Goal: Navigation & Orientation: Find specific page/section

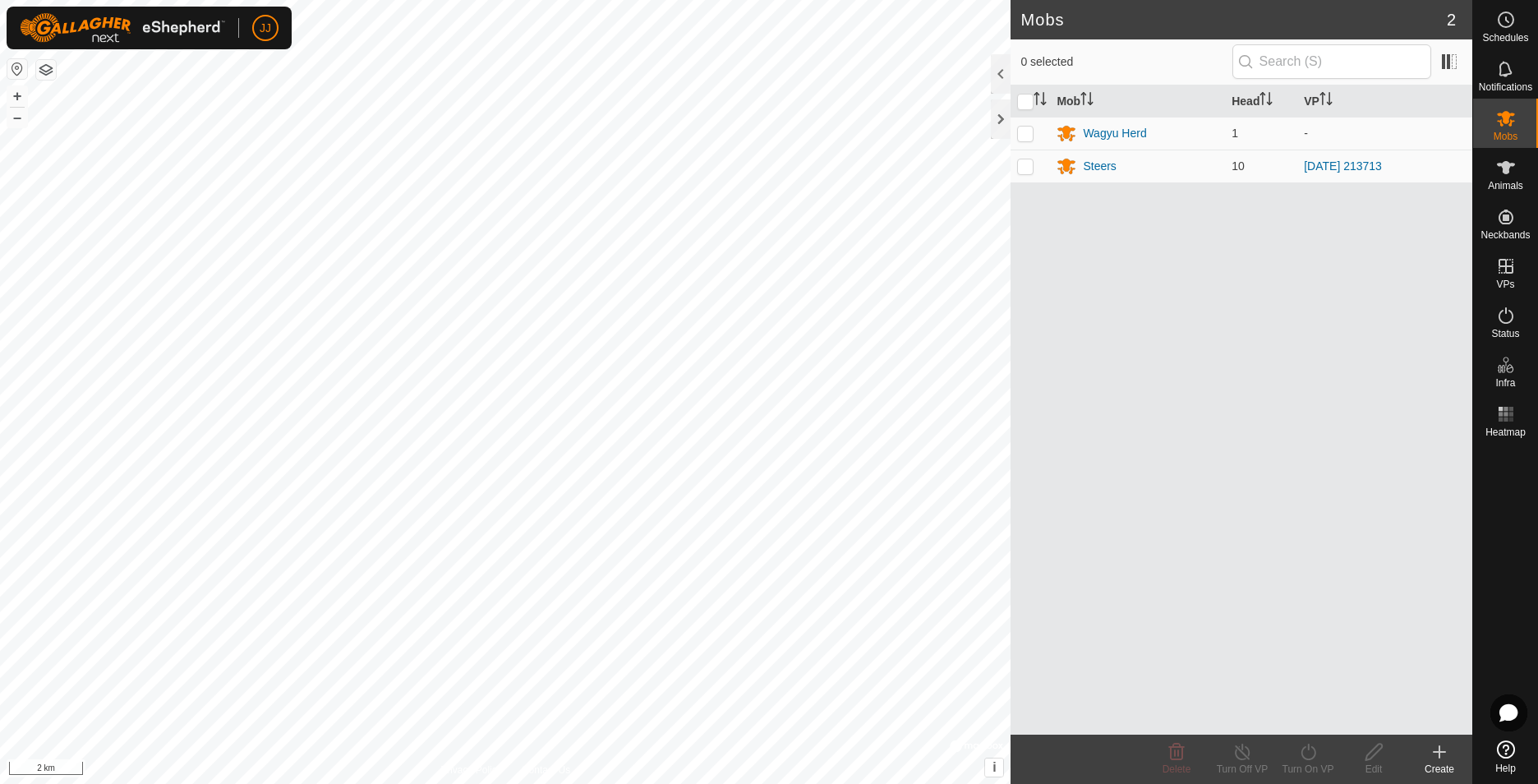
click at [0, 204] on html "JJ Schedules Notifications Mobs Animals Neckbands VPs Status Infra Heatmap Help…" at bounding box center [769, 392] width 1538 height 784
click at [0, 501] on html "JJ Schedules Notifications Mobs Animals Neckbands VPs Status Infra Heatmap Help…" at bounding box center [769, 392] width 1538 height 784
click at [1105, 141] on div "Wagyu Herd" at bounding box center [1114, 133] width 63 height 18
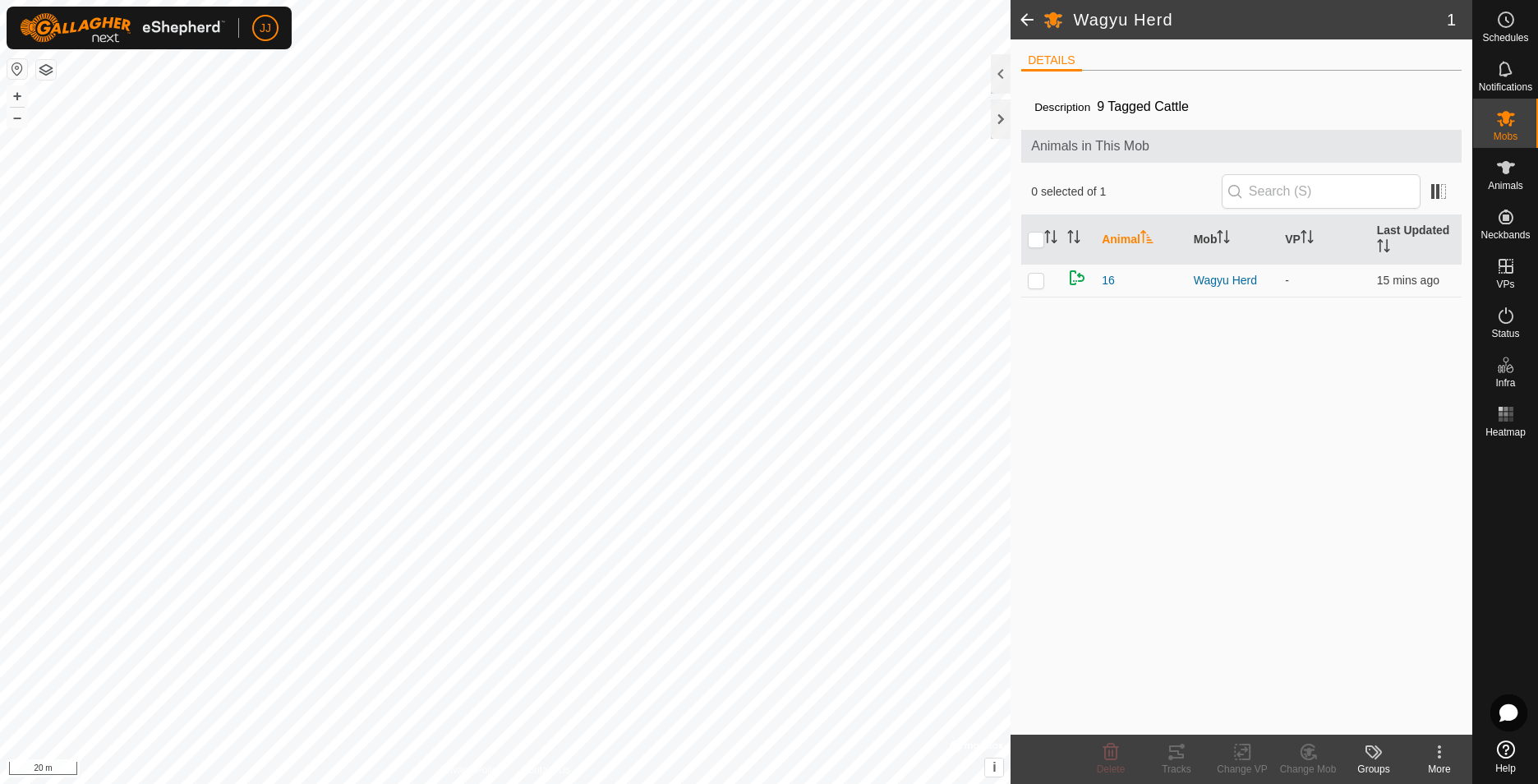
click at [1023, 25] on span at bounding box center [1026, 19] width 33 height 39
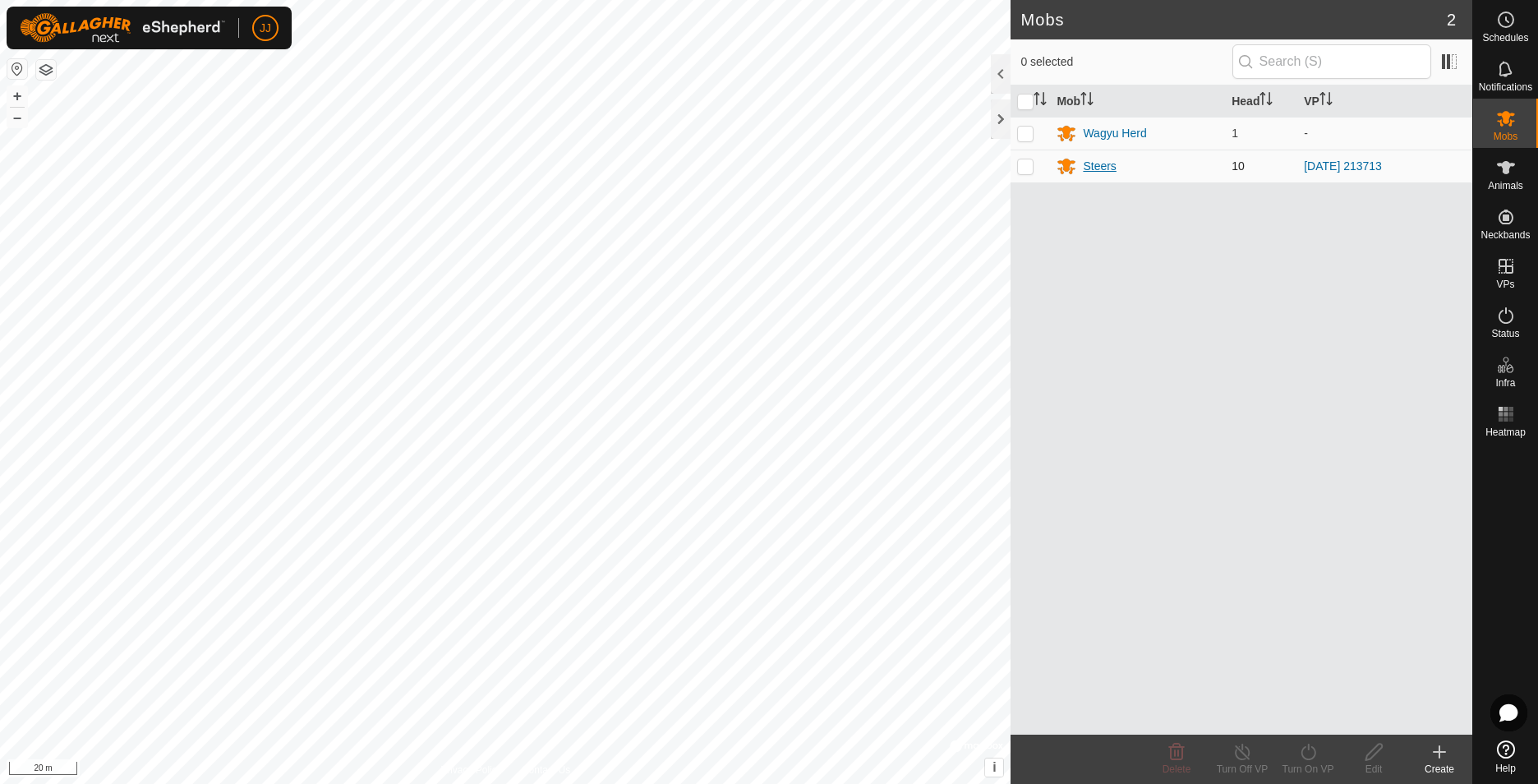
click at [1107, 172] on div "Steers" at bounding box center [1099, 166] width 33 height 18
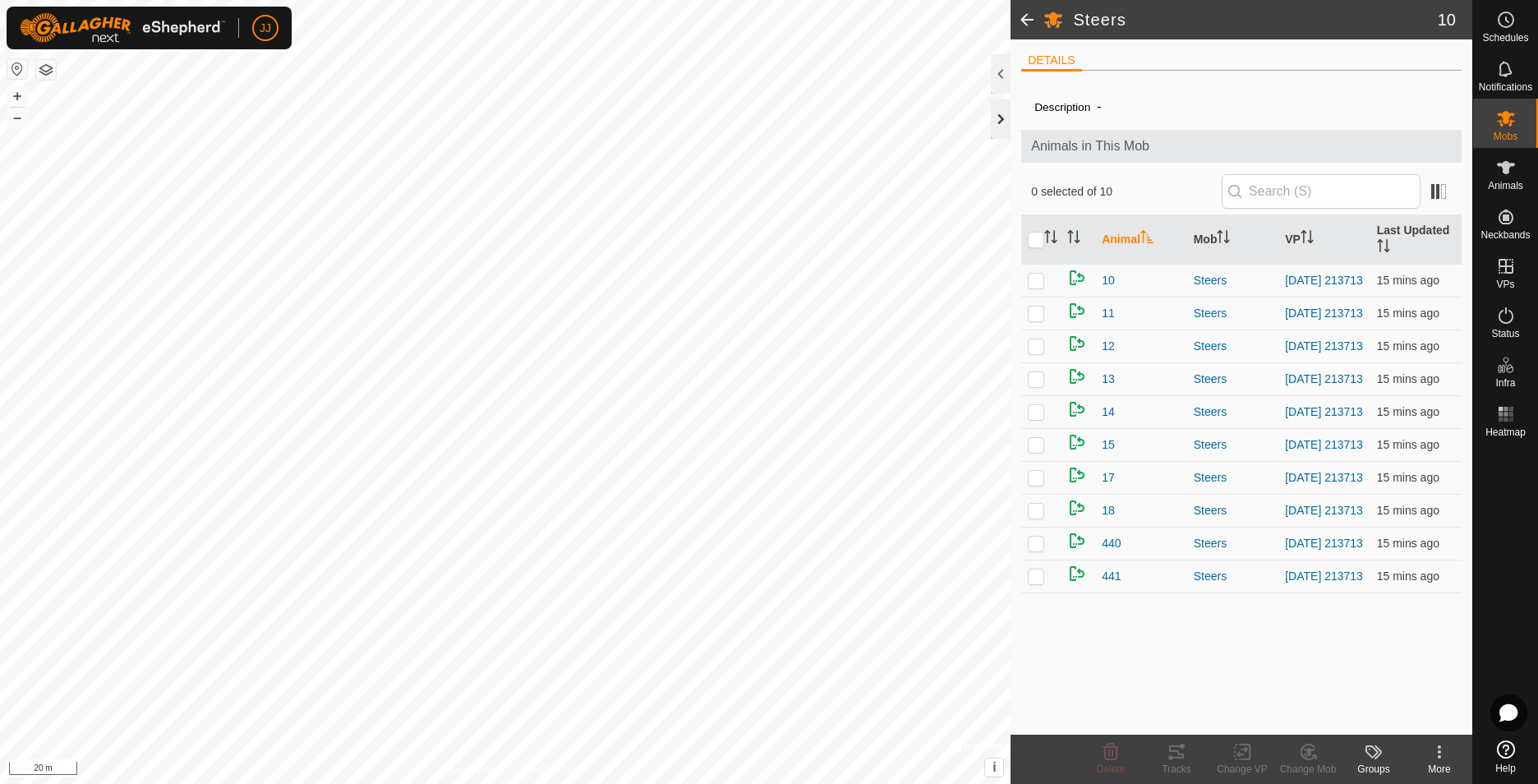
click at [995, 113] on div at bounding box center [1000, 119] width 20 height 39
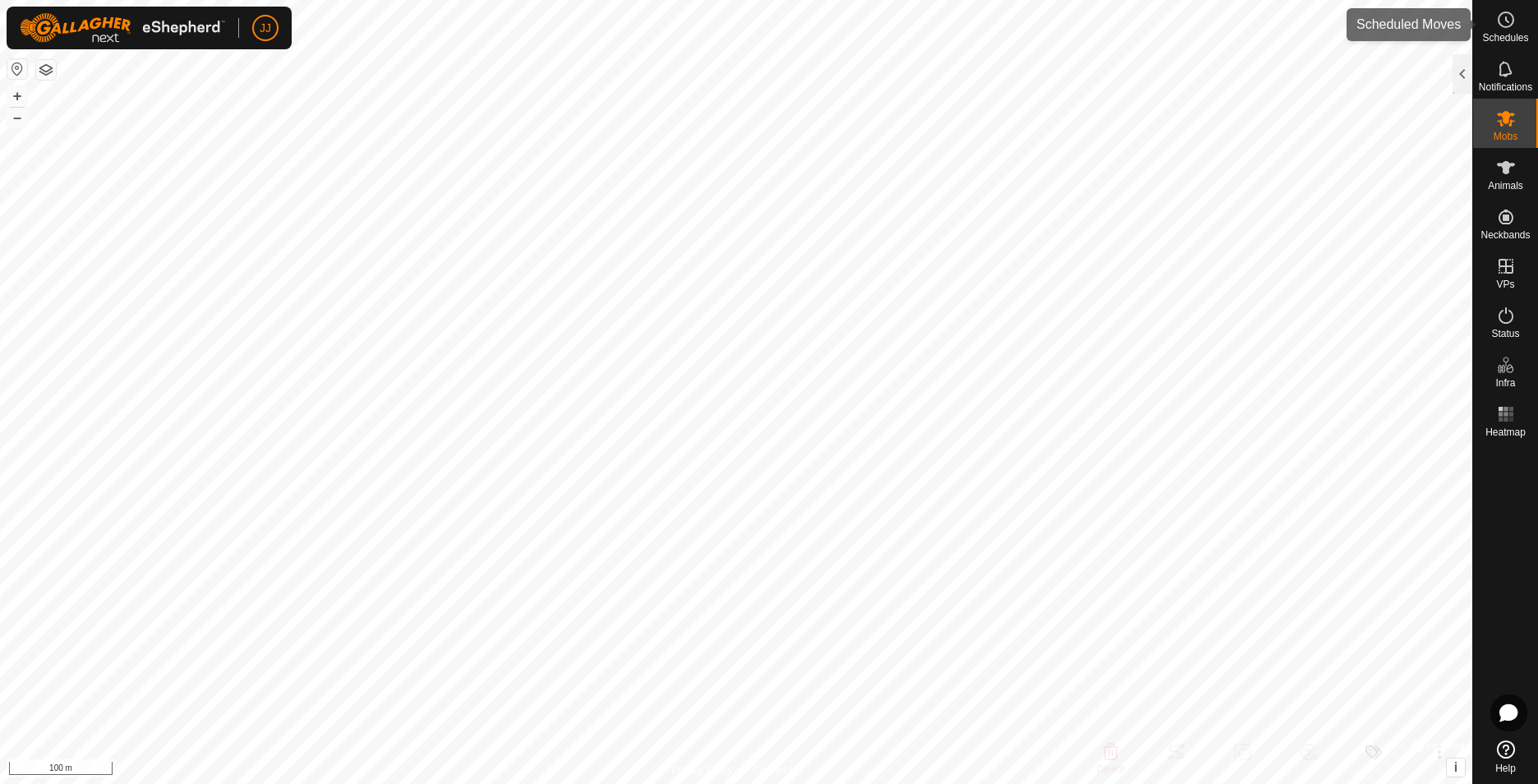
click at [1499, 37] on span "Schedules" at bounding box center [1504, 38] width 46 height 10
click at [1457, 76] on div at bounding box center [1463, 74] width 20 height 39
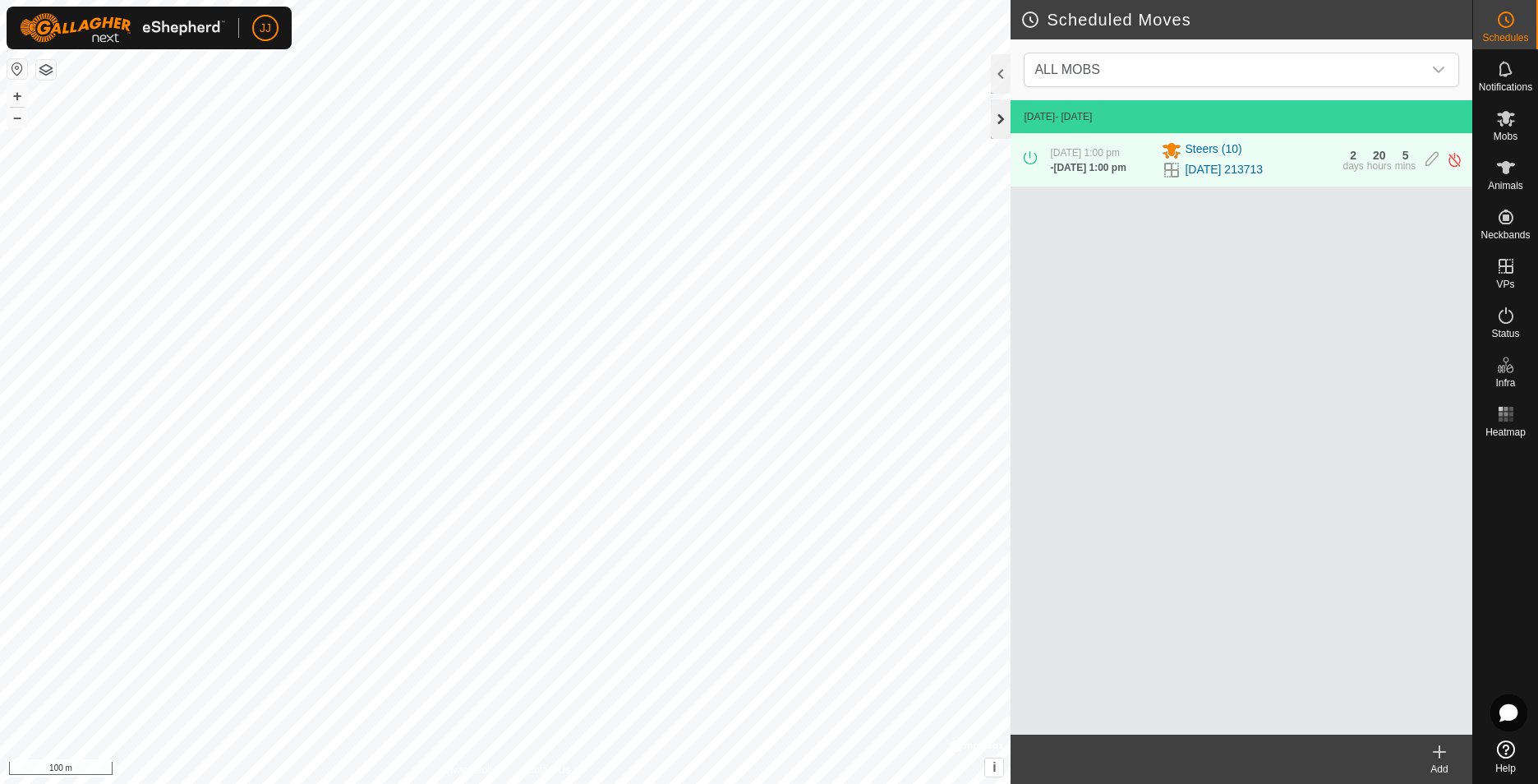
click at [1007, 112] on div at bounding box center [1000, 119] width 20 height 39
